Goal: Check status: Check status

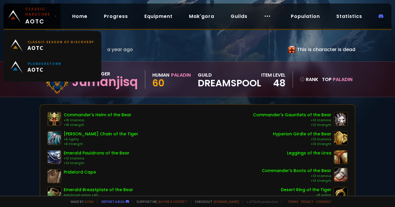
click at [33, 18] on span "Classic Hardcore AOTC" at bounding box center [38, 15] width 27 height 19
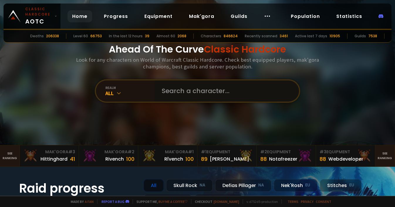
click at [182, 91] on input "text" at bounding box center [225, 90] width 134 height 21
type input "samlee"
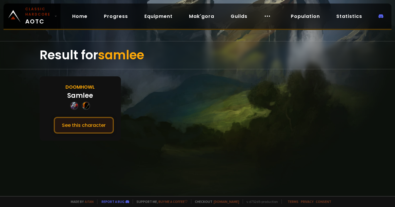
click at [82, 128] on button "See this character" at bounding box center [84, 125] width 60 height 17
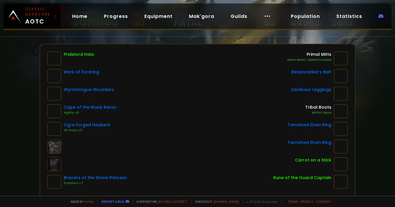
scroll to position [59, 0]
